Goal: Task Accomplishment & Management: Use online tool/utility

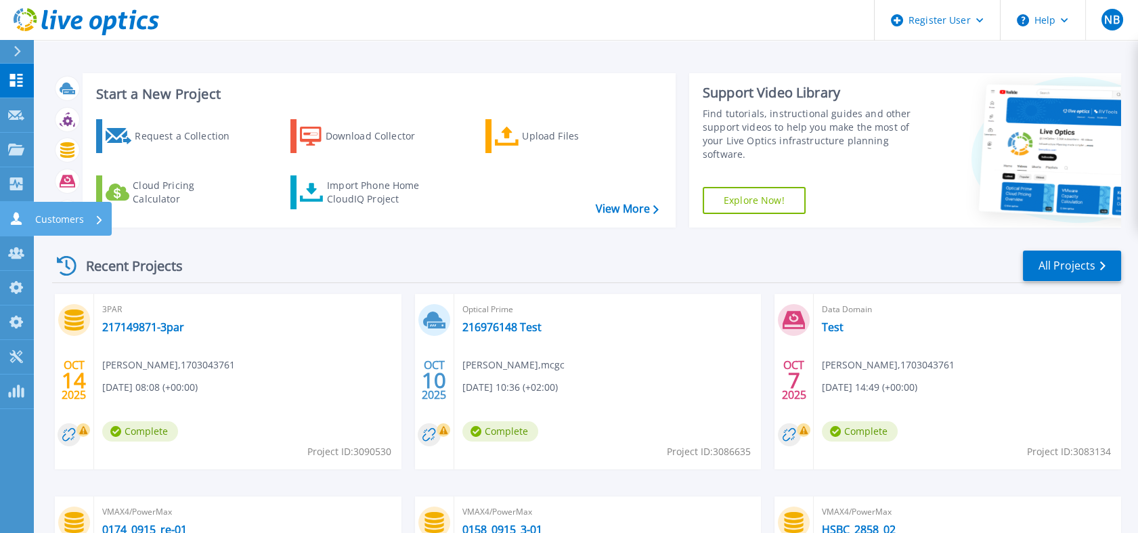
click at [23, 224] on icon at bounding box center [16, 218] width 16 height 13
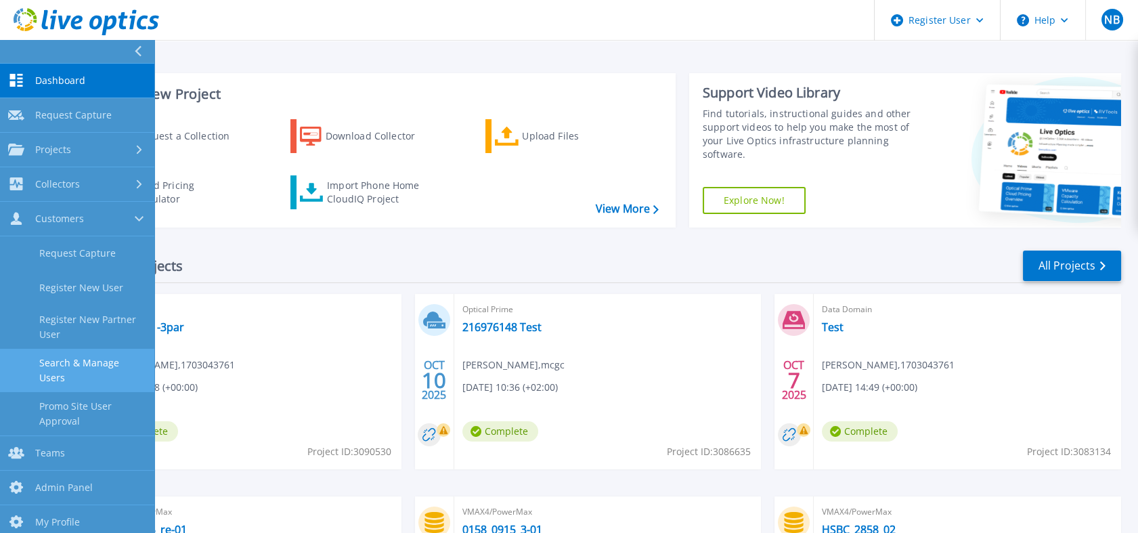
click at [115, 355] on link "Search & Manage Users" at bounding box center [77, 370] width 154 height 43
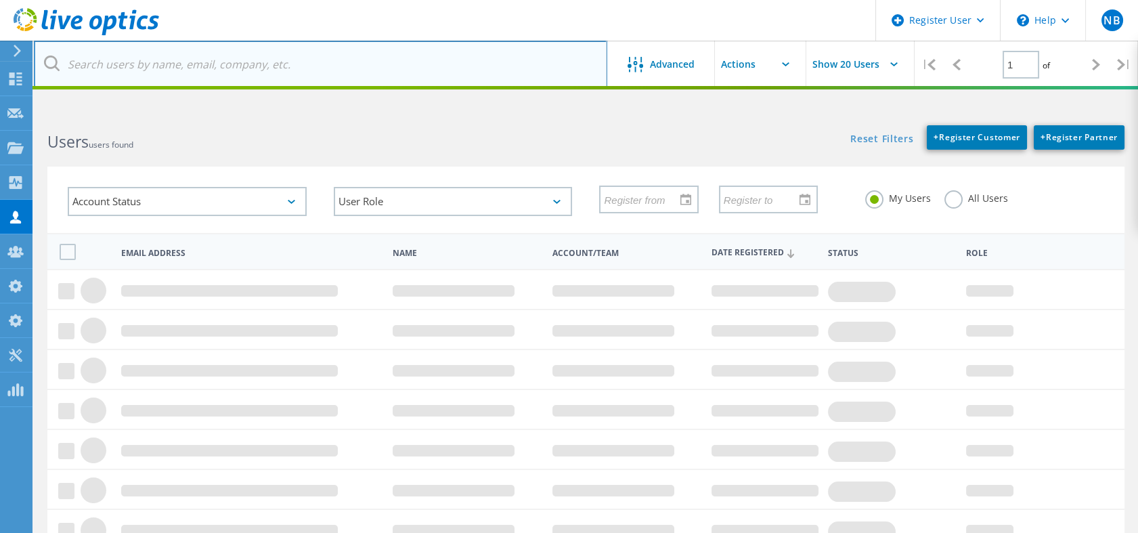
click at [264, 52] on input "text" at bounding box center [320, 64] width 573 height 47
paste input "2985541"
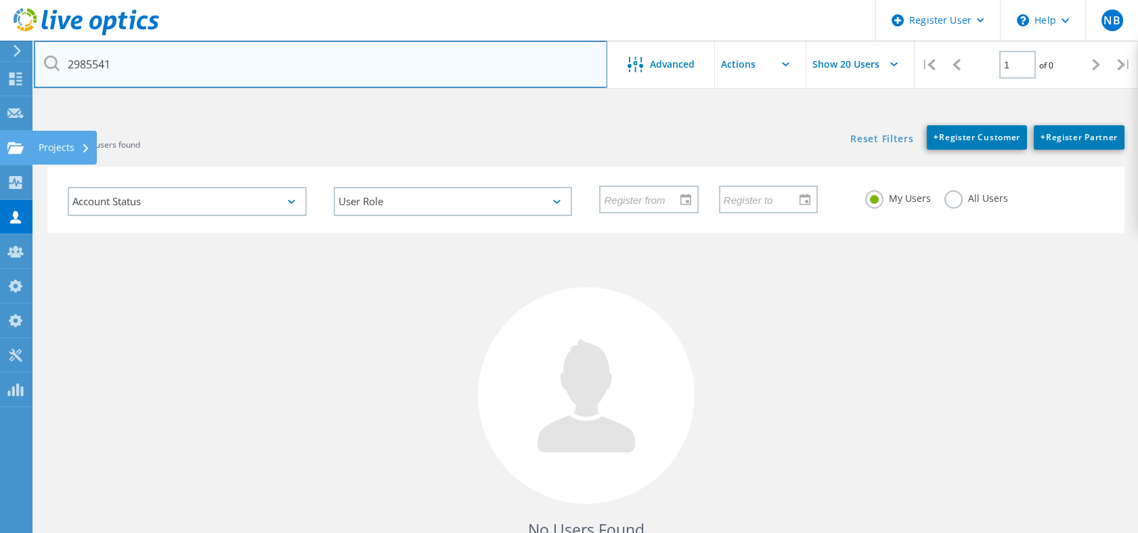
type input "2985541"
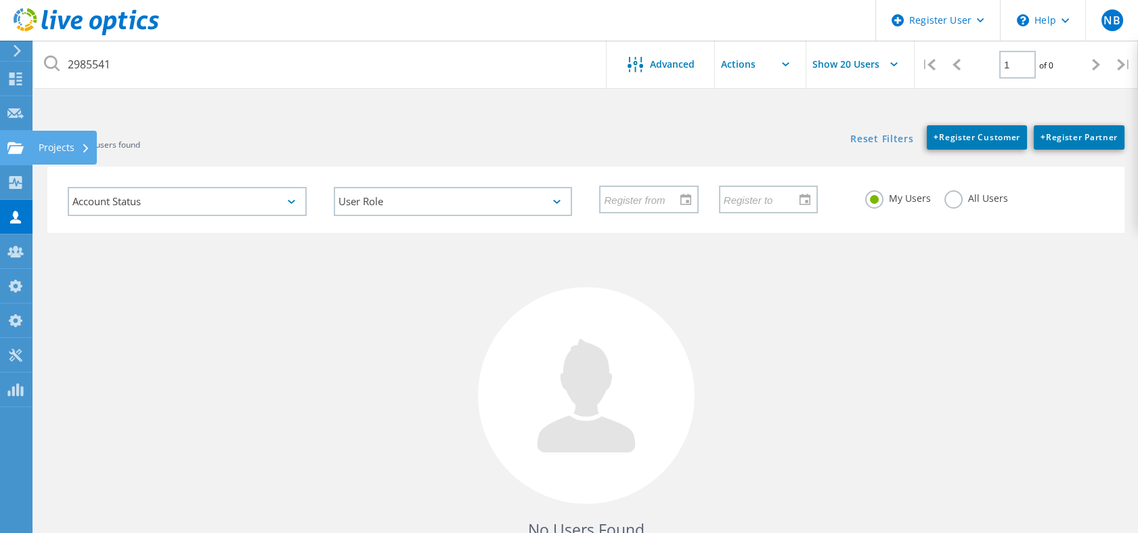
click at [10, 157] on div at bounding box center [15, 149] width 16 height 15
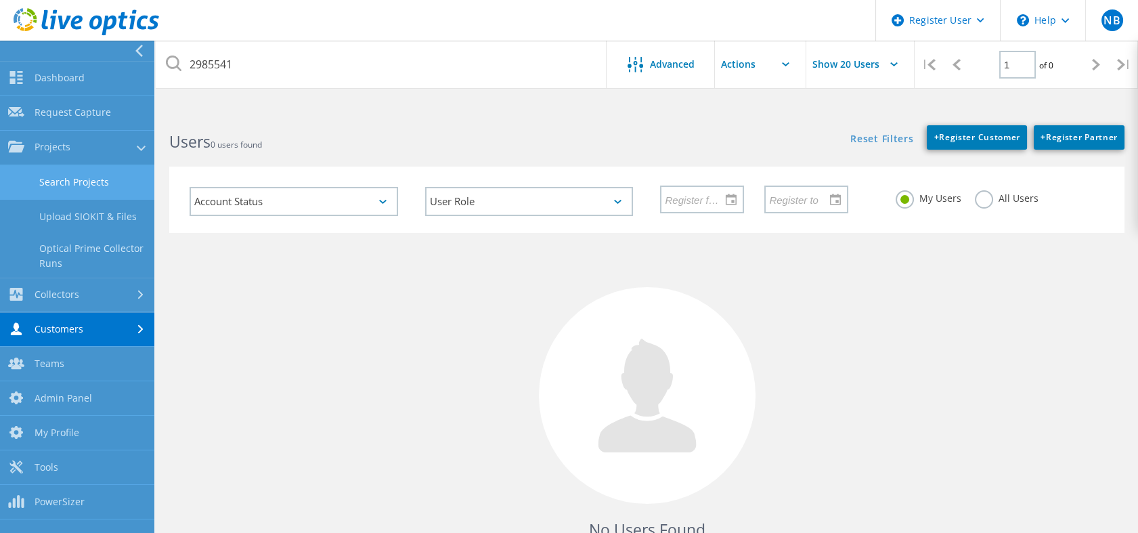
click at [51, 189] on link "Search Projects" at bounding box center [77, 182] width 154 height 35
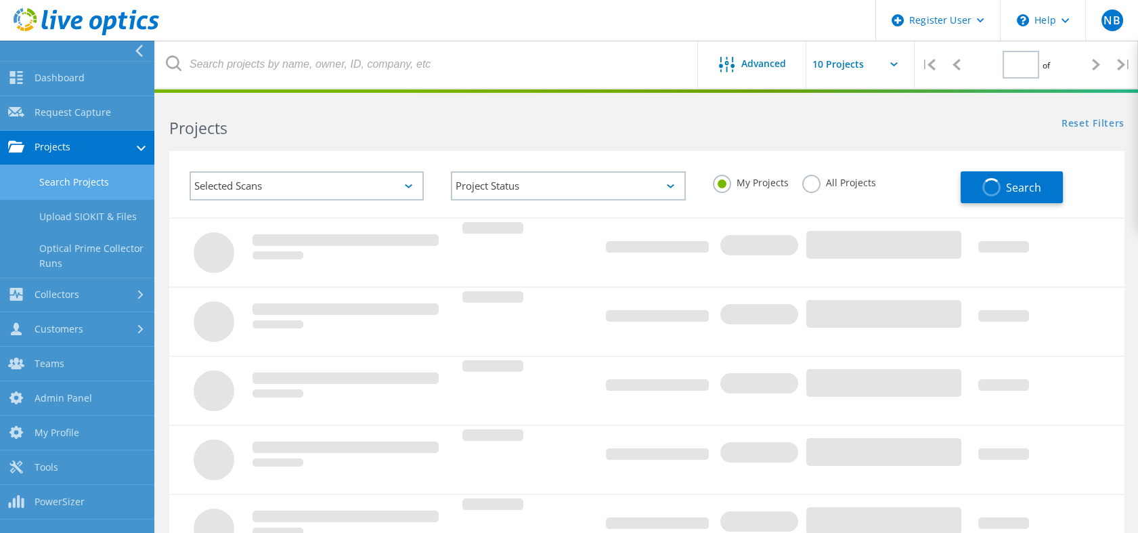
type input "1"
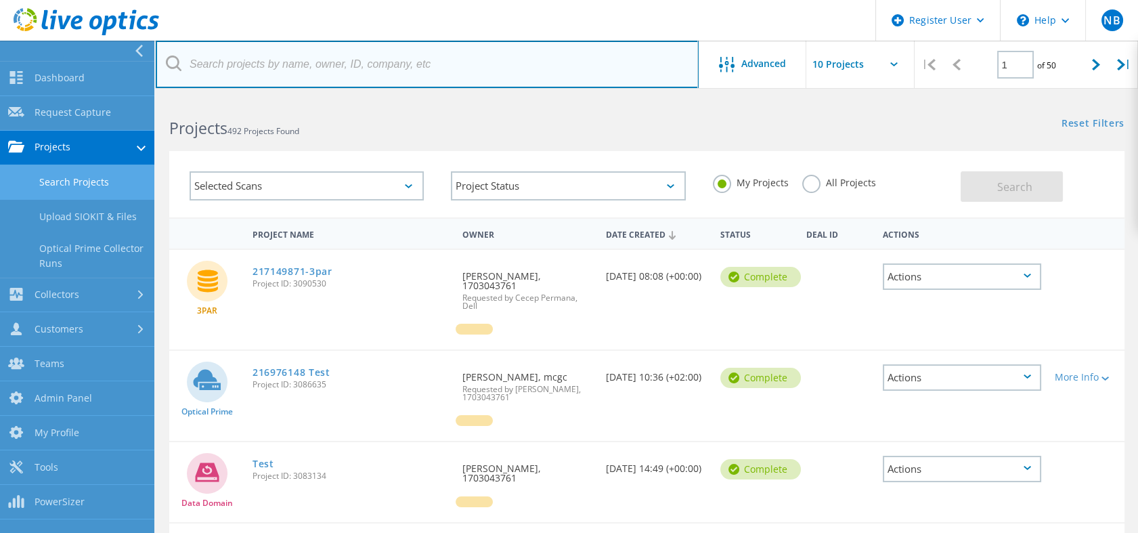
click at [330, 77] on input "text" at bounding box center [427, 64] width 543 height 47
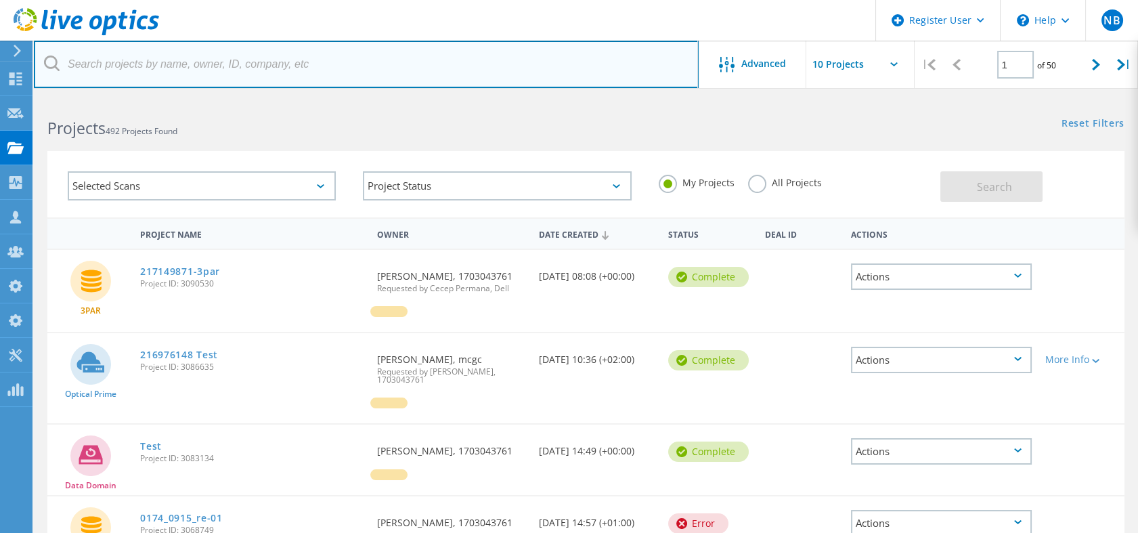
paste input "2985541"
type input "2985541"
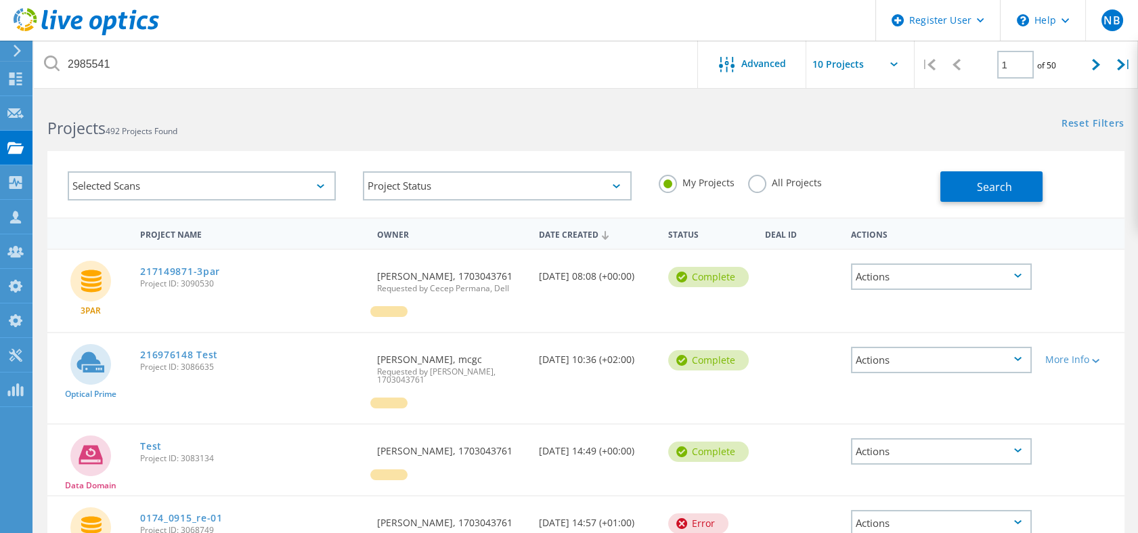
click at [808, 190] on div "All Projects" at bounding box center [785, 185] width 74 height 20
click at [803, 181] on label "All Projects" at bounding box center [785, 181] width 74 height 13
click at [0, 0] on input "All Projects" at bounding box center [0, 0] width 0 height 0
click at [1047, 206] on div "Selected Scans Project Status In Progress Complete Published Anonymous Archived…" at bounding box center [585, 184] width 1077 height 66
click at [992, 170] on div "Search" at bounding box center [1028, 180] width 177 height 44
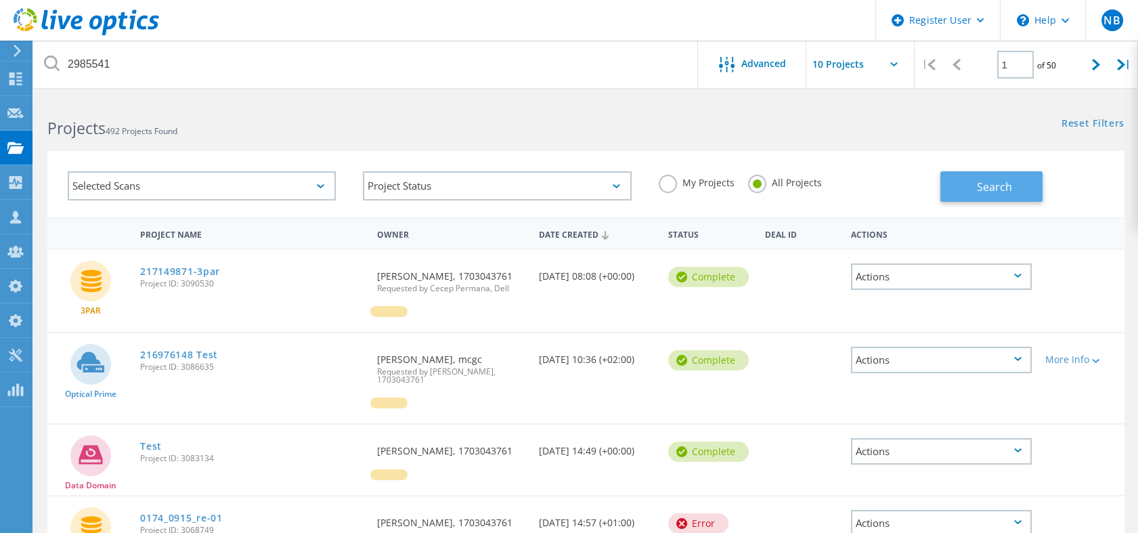
click at [977, 184] on span "Search" at bounding box center [994, 186] width 35 height 15
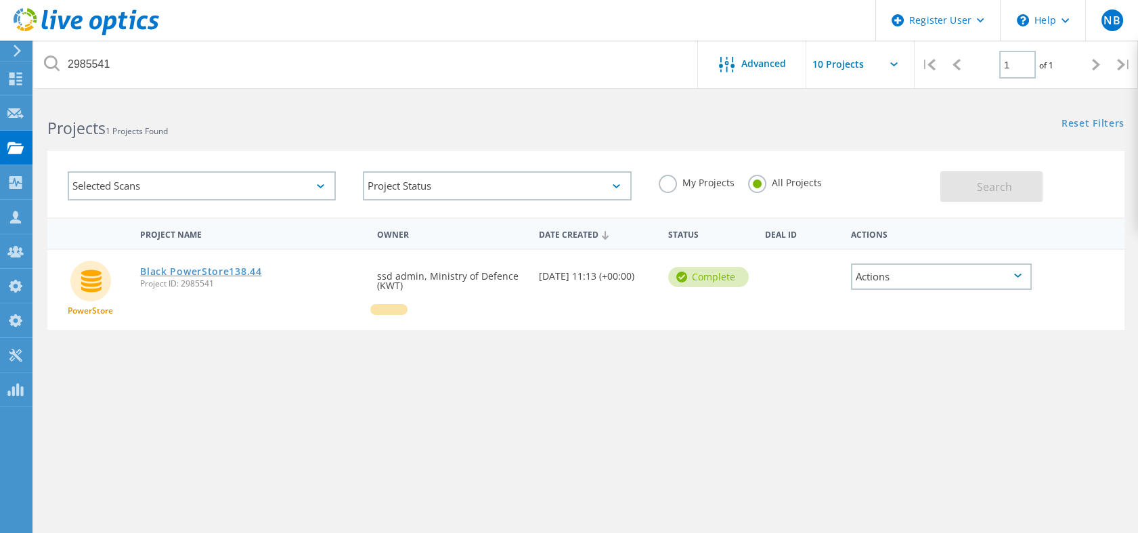
click at [258, 268] on link "Black PowerStore138.44" at bounding box center [200, 271] width 121 height 9
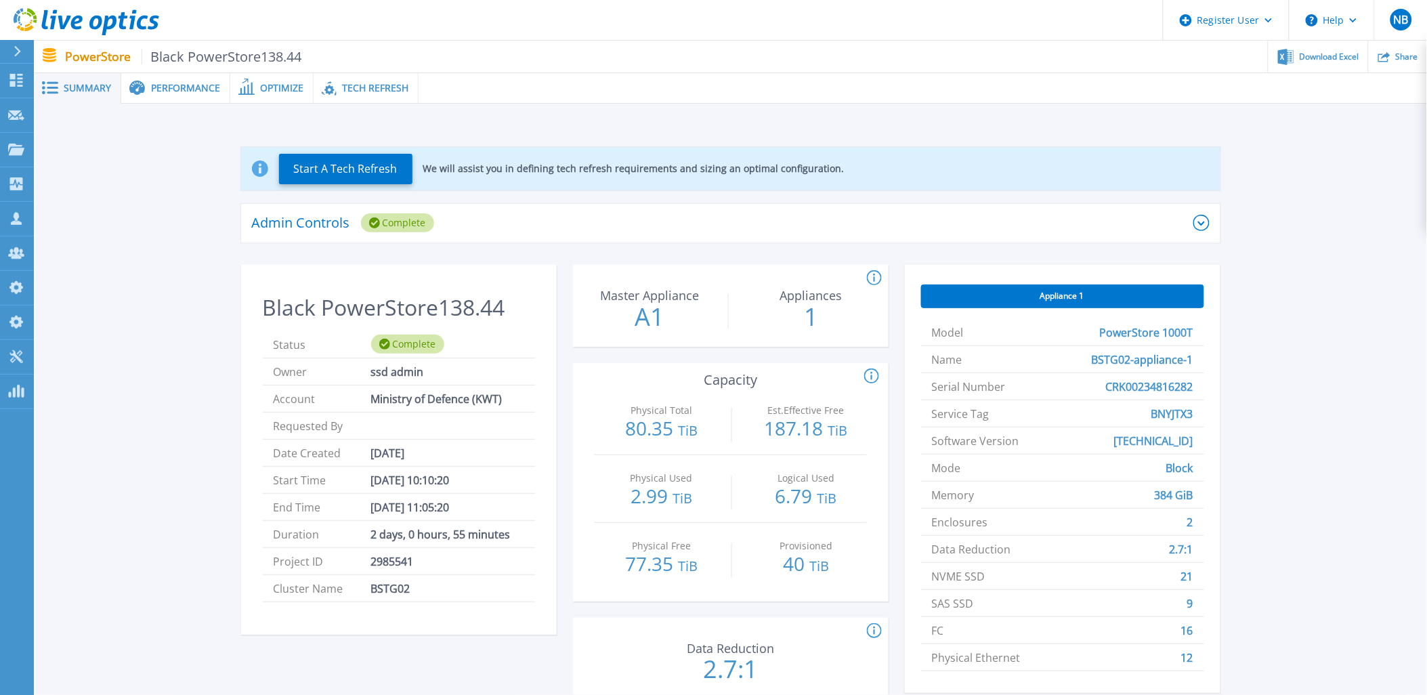
click at [103, 17] on icon at bounding box center [87, 22] width 146 height 28
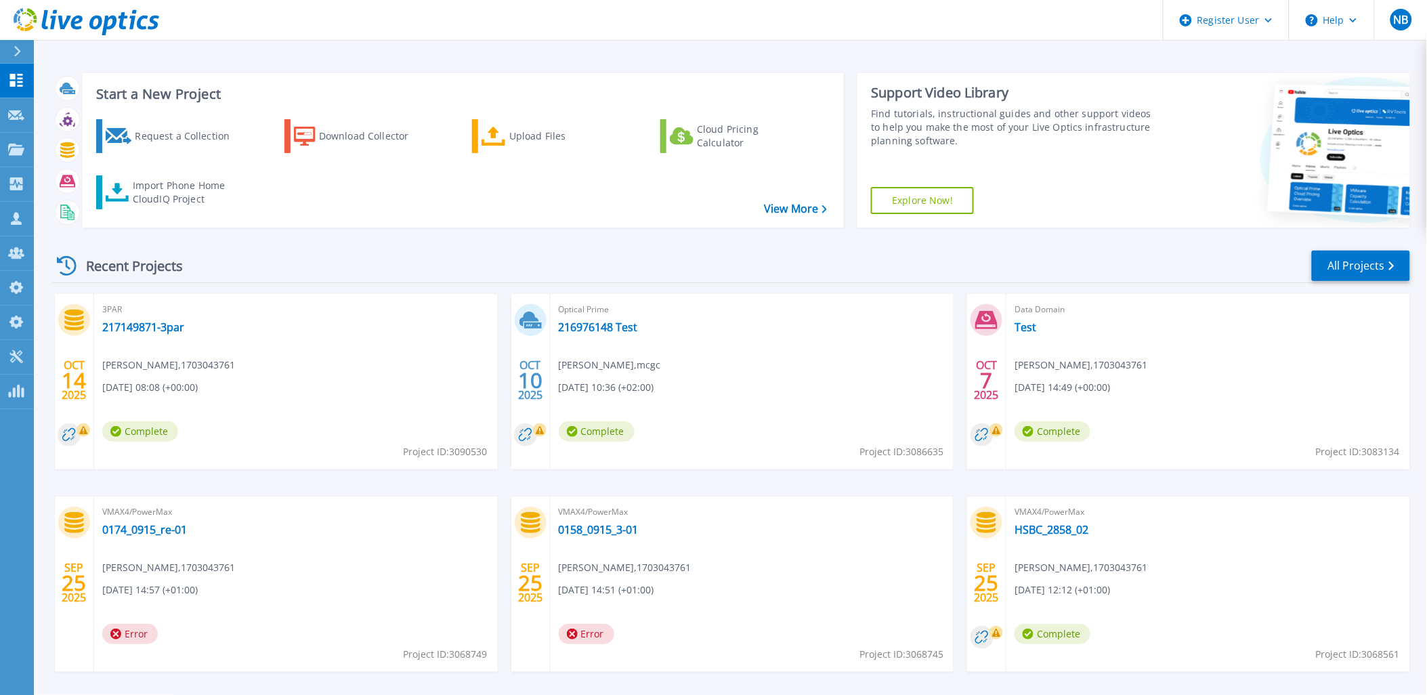
click at [152, 17] on icon at bounding box center [154, 23] width 12 height 14
click at [145, 24] on icon at bounding box center [87, 22] width 146 height 28
click at [142, 18] on icon at bounding box center [142, 23] width 11 height 14
